Goal: Task Accomplishment & Management: Manage account settings

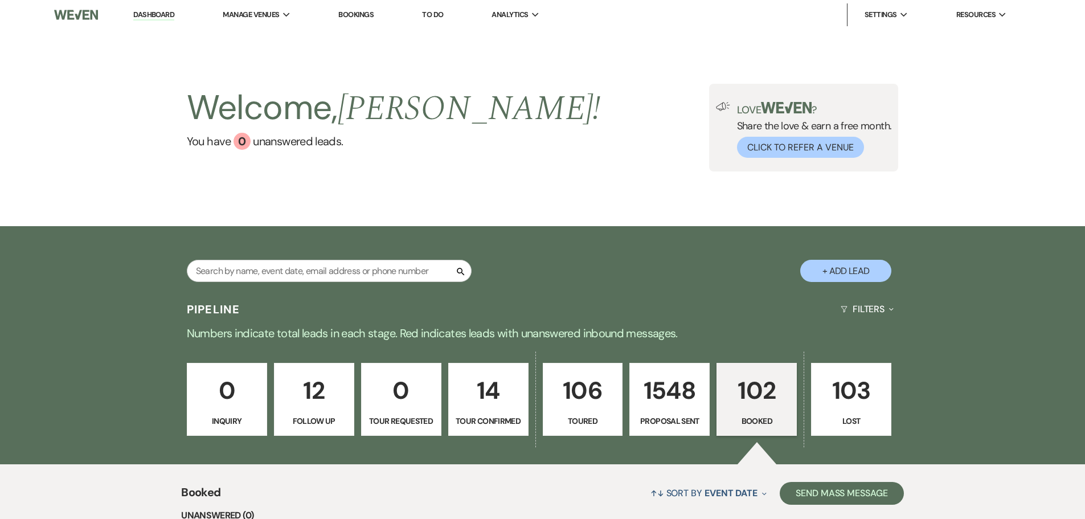
click at [753, 409] on p "102" at bounding box center [756, 390] width 65 height 38
click at [269, 278] on input "text" at bounding box center [329, 271] width 285 height 22
type input "[PERSON_NAME]"
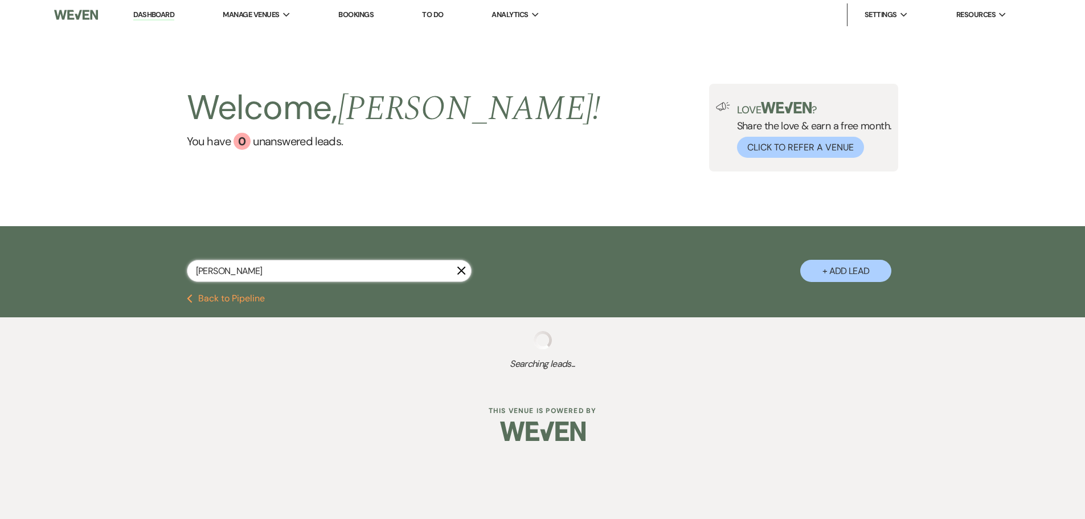
select select "6"
select select "4"
select select "8"
select select "4"
select select "6"
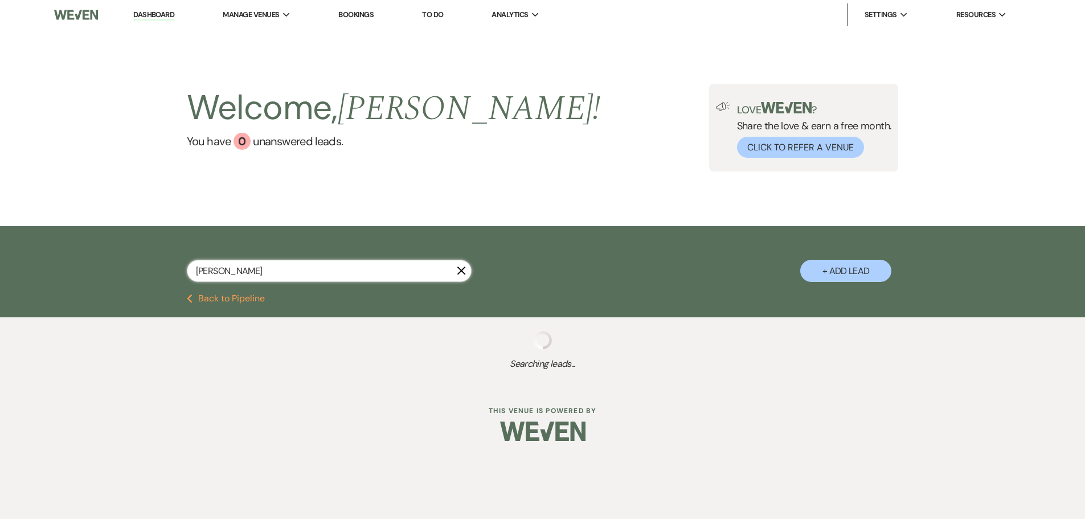
select select "6"
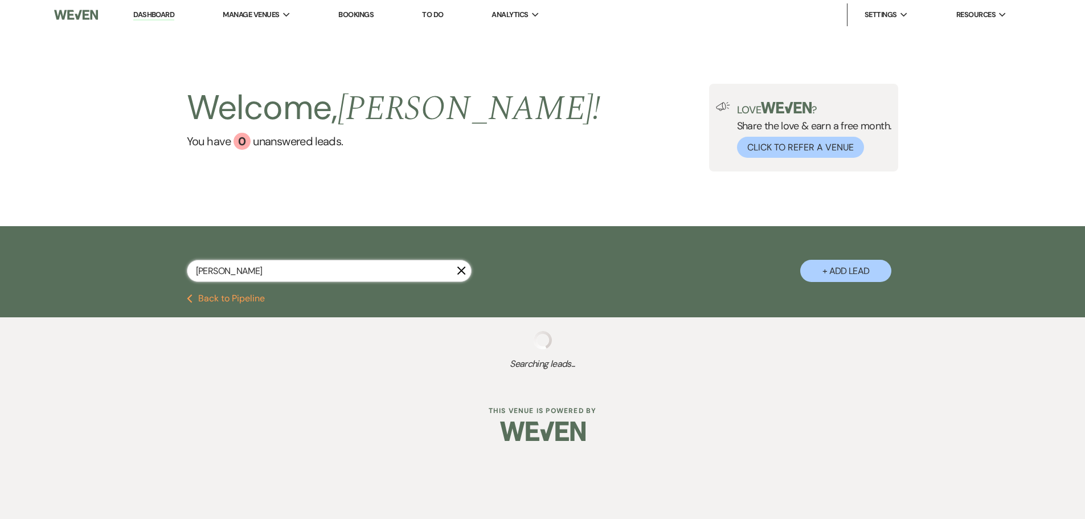
select select "6"
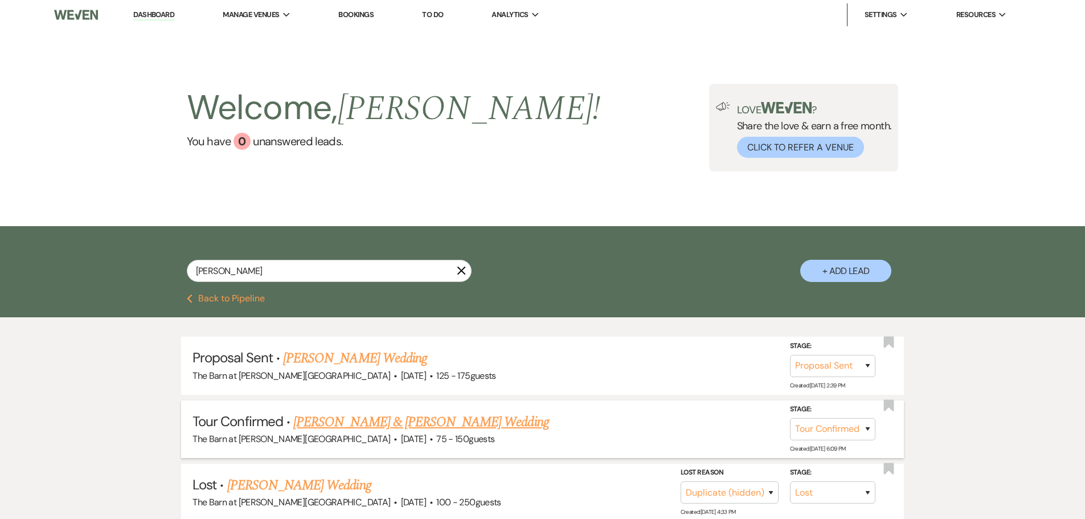
click at [330, 424] on link "[PERSON_NAME] & [PERSON_NAME] Wedding" at bounding box center [420, 422] width 255 height 20
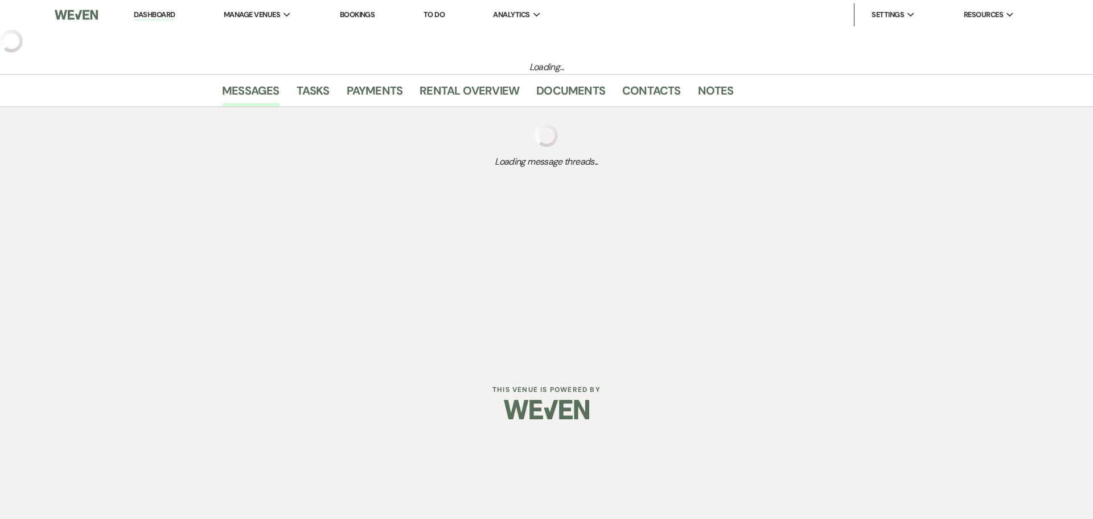
select select "4"
select select "5"
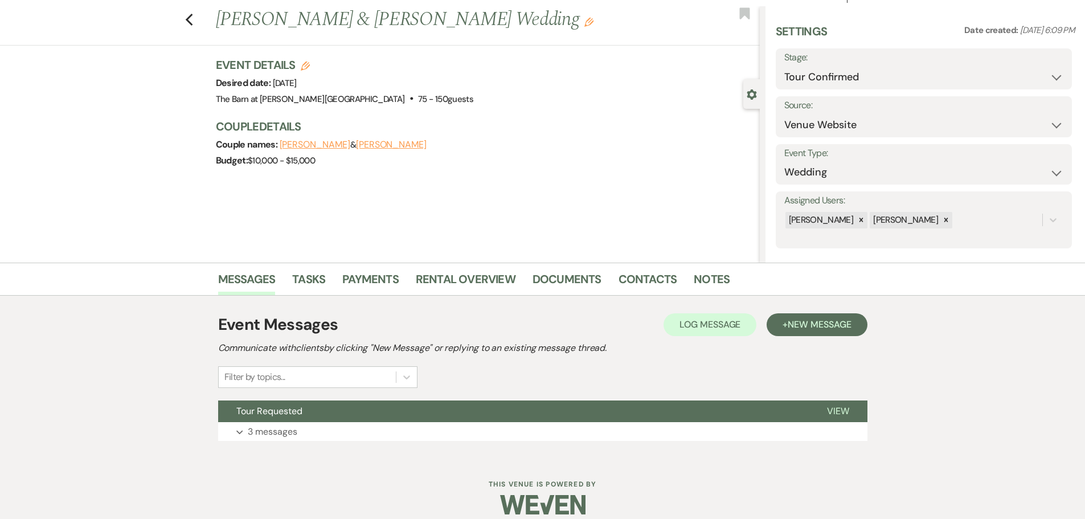
scroll to position [36, 0]
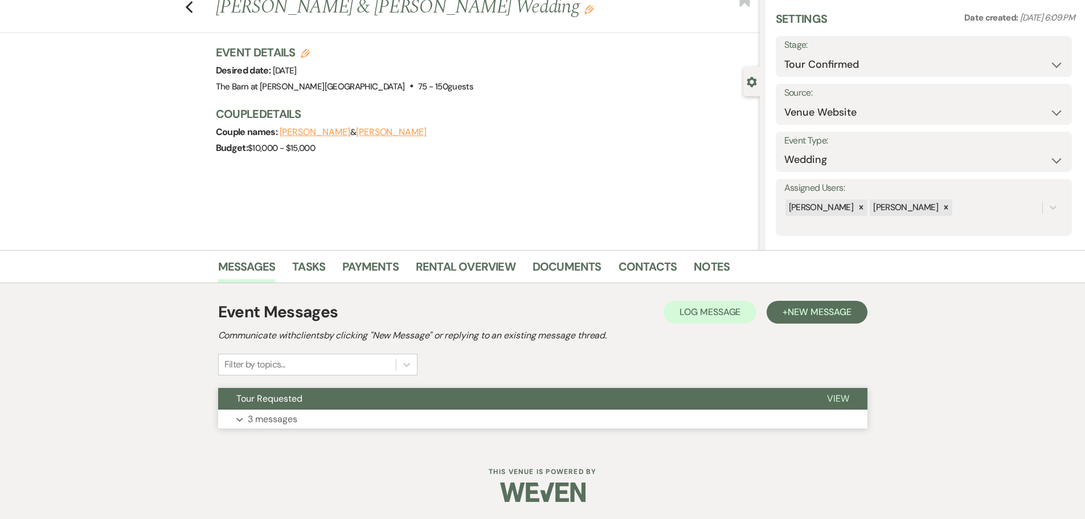
click at [278, 415] on p "3 messages" at bounding box center [273, 419] width 50 height 15
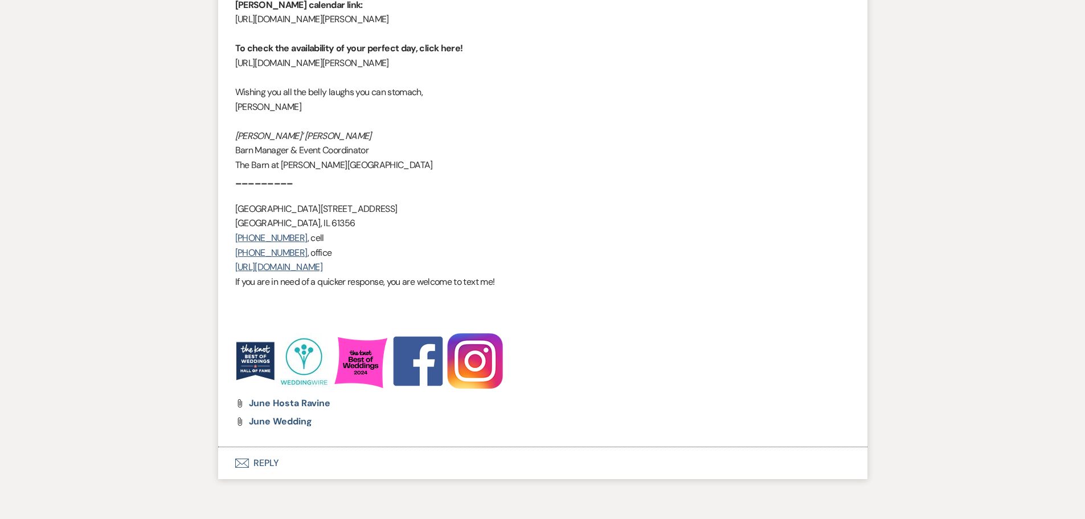
scroll to position [1175, 0]
